Goal: Find specific page/section: Find specific page/section

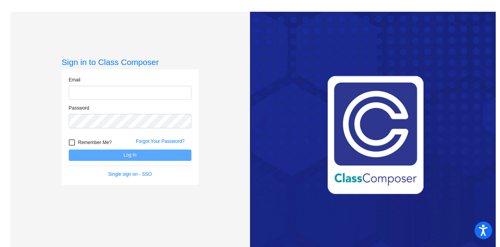
type input "[EMAIL_ADDRESS][DOMAIN_NAME]"
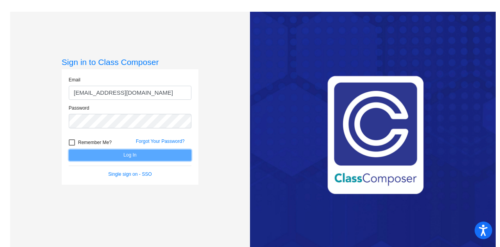
click at [166, 153] on button "Log In" at bounding box center [130, 154] width 123 height 11
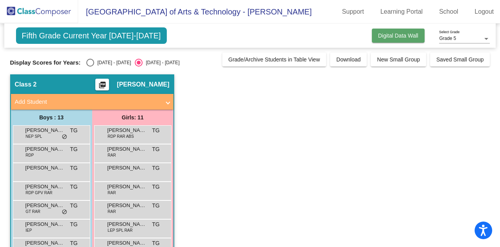
click at [378, 36] on span "Digital Data Wall" at bounding box center [398, 35] width 40 height 6
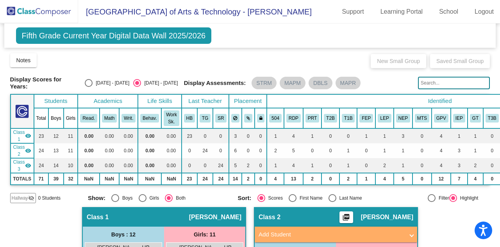
click at [25, 163] on mat-icon "visibility" at bounding box center [28, 165] width 6 height 6
click at [27, 149] on mat-icon "visibility" at bounding box center [28, 150] width 6 height 6
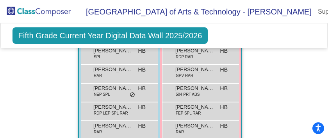
scroll to position [360, 0]
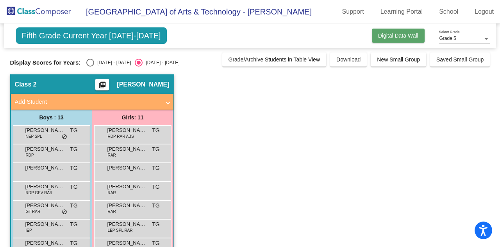
click at [378, 31] on button "Digital Data Wall" at bounding box center [398, 36] width 53 height 14
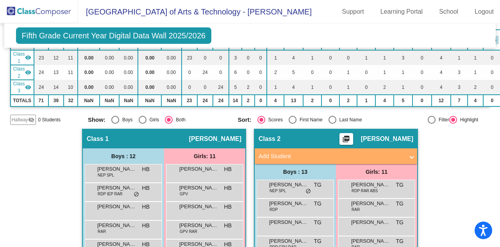
scroll to position [156, 0]
